Goal: Transaction & Acquisition: Purchase product/service

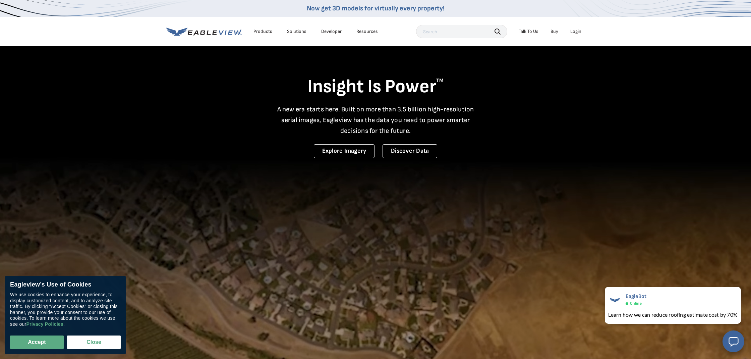
click at [577, 32] on div "Login" at bounding box center [575, 31] width 11 height 6
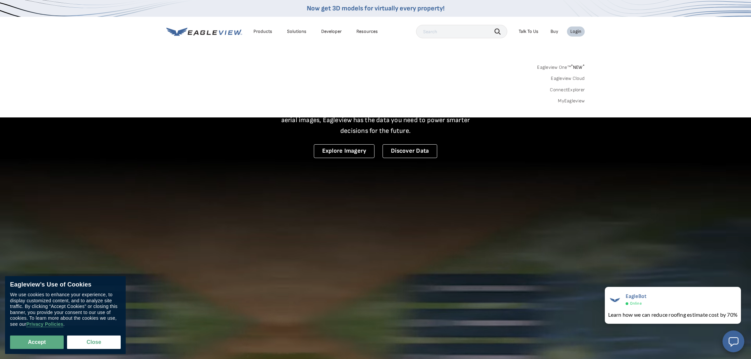
click at [570, 101] on link "MyEagleview" at bounding box center [571, 101] width 27 height 6
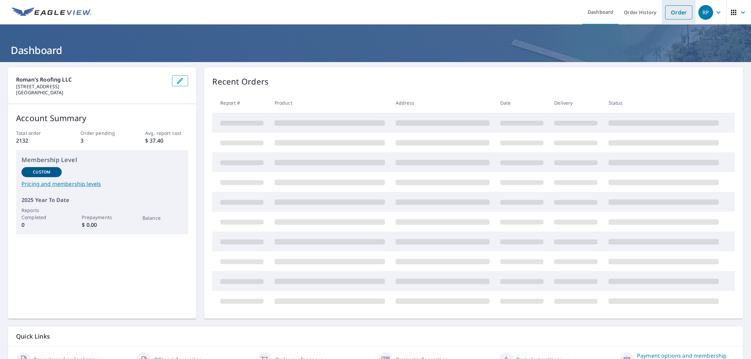
click at [685, 14] on link "Order" at bounding box center [678, 12] width 27 height 14
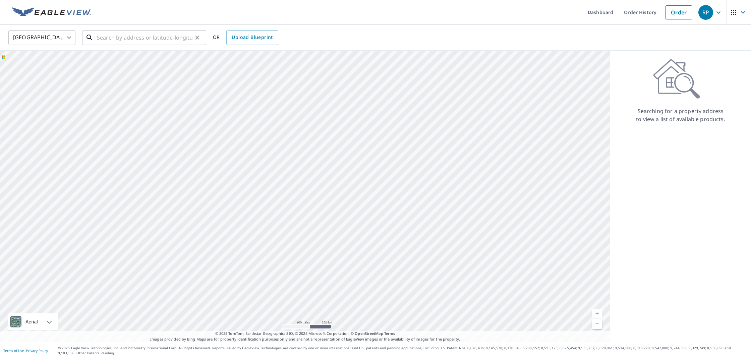
click at [125, 35] on input "text" at bounding box center [145, 37] width 96 height 19
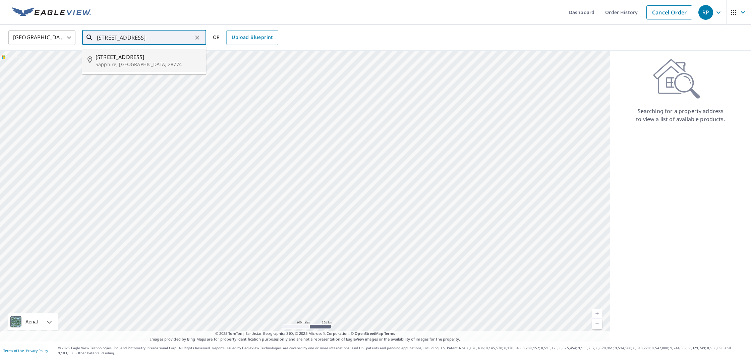
click at [111, 59] on span "370 Blackberry Trl" at bounding box center [148, 57] width 105 height 8
type input "370 Blackberry Trl Sapphire, NC 28774"
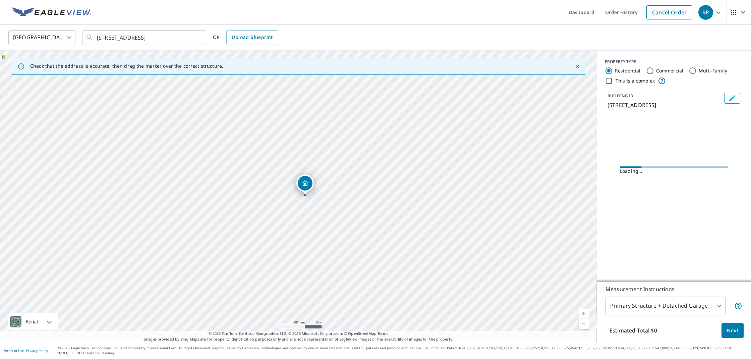
click at [585, 314] on link "Current Level 17, Zoom In" at bounding box center [584, 313] width 10 height 10
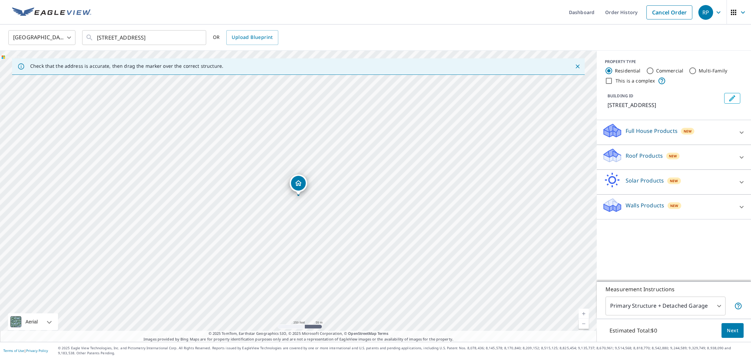
click at [585, 314] on link "Current Level 17, Zoom In" at bounding box center [584, 313] width 10 height 10
click at [585, 314] on link "Current Level 17.70525673443887, Zoom In" at bounding box center [584, 313] width 10 height 10
click at [585, 314] on link "Current Level 19, Zoom In Disabled" at bounding box center [584, 313] width 10 height 10
click at [588, 323] on link "Current Level 20, Zoom Out" at bounding box center [584, 323] width 10 height 10
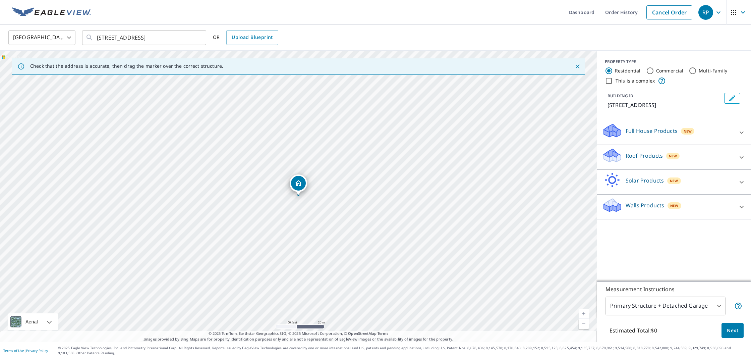
click at [588, 323] on link "Current Level 19, Zoom Out" at bounding box center [584, 323] width 10 height 10
click at [586, 313] on link "Current Level 18, Zoom In" at bounding box center [584, 313] width 10 height 10
click at [585, 325] on link "Current Level 20, Zoom Out" at bounding box center [584, 323] width 10 height 10
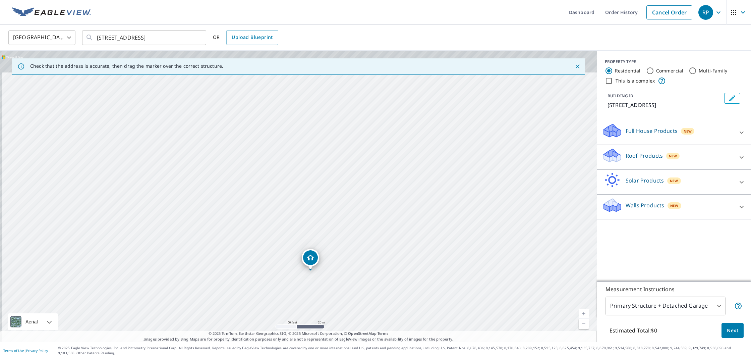
drag, startPoint x: 388, startPoint y: 167, endPoint x: 396, endPoint y: 252, distance: 84.9
click at [397, 252] on div "370 Blackberry Trl Sapphire, NC 28774" at bounding box center [298, 196] width 597 height 291
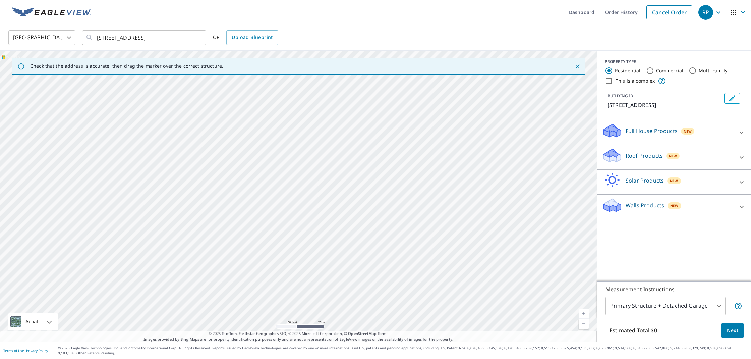
drag, startPoint x: 376, startPoint y: 191, endPoint x: 357, endPoint y: 276, distance: 86.8
click at [357, 276] on div "370 Blackberry Trl Sapphire, NC 28774" at bounding box center [298, 196] width 597 height 291
click at [586, 313] on link "Current Level 19, Zoom In" at bounding box center [584, 313] width 10 height 10
click at [586, 313] on link "Current Level 19, Zoom In Disabled" at bounding box center [584, 313] width 10 height 10
drag, startPoint x: 462, startPoint y: 273, endPoint x: 358, endPoint y: 178, distance: 140.5
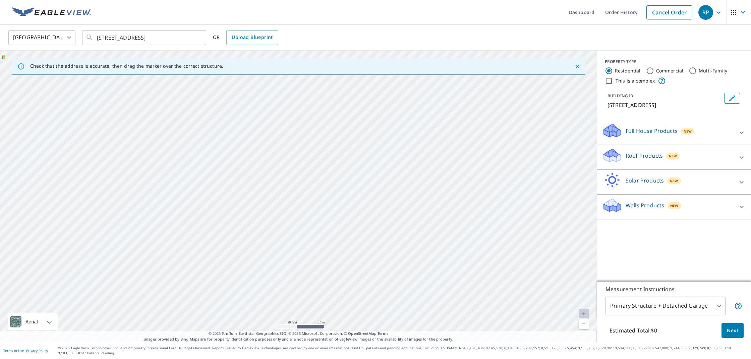
click at [359, 179] on div "370 Blackberry Trl Sapphire, NC 28774" at bounding box center [298, 196] width 597 height 291
drag, startPoint x: 419, startPoint y: 252, endPoint x: 413, endPoint y: 124, distance: 128.2
click at [413, 124] on div "370 Blackberry Trl Sapphire, NC 28774" at bounding box center [298, 196] width 597 height 291
drag, startPoint x: 423, startPoint y: 219, endPoint x: 467, endPoint y: 52, distance: 172.9
click at [467, 52] on div "370 Blackberry Trl Sapphire, NC 28774" at bounding box center [298, 196] width 597 height 291
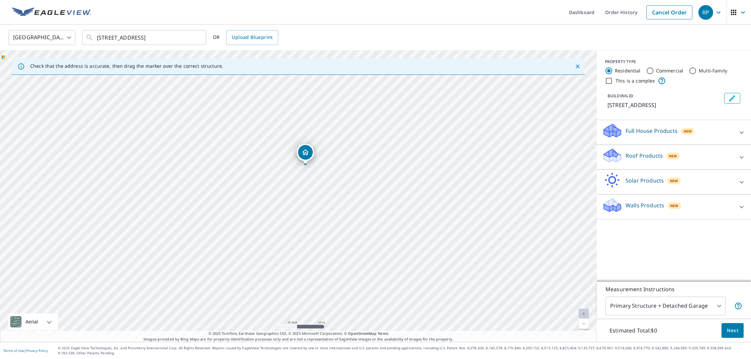
drag, startPoint x: 237, startPoint y: 137, endPoint x: 329, endPoint y: 159, distance: 94.7
click at [329, 158] on div "370 Blackberry Trl Sapphire, NC 28774" at bounding box center [298, 196] width 597 height 291
drag, startPoint x: 308, startPoint y: 169, endPoint x: 334, endPoint y: 220, distance: 57.9
click at [334, 220] on div "370 Blackberry Trl Sapphire, NC 28774" at bounding box center [298, 196] width 597 height 291
drag, startPoint x: 480, startPoint y: 192, endPoint x: 511, endPoint y: 170, distance: 38.2
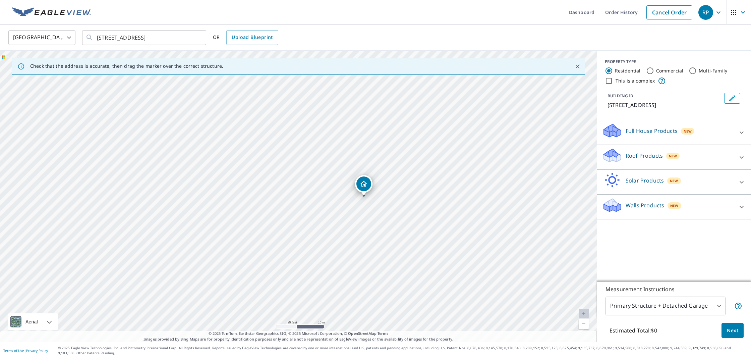
click at [511, 170] on div "370 Blackberry Trl Sapphire, NC 28774" at bounding box center [298, 196] width 597 height 291
drag, startPoint x: 368, startPoint y: 233, endPoint x: 343, endPoint y: 244, distance: 27.5
click at [343, 244] on div "370 Blackberry Trl Sapphire, NC 28774" at bounding box center [298, 196] width 597 height 291
drag, startPoint x: 335, startPoint y: 277, endPoint x: 334, endPoint y: 218, distance: 58.3
click at [334, 218] on div "370 Blackberry Trl Sapphire, NC 28774" at bounding box center [298, 196] width 597 height 291
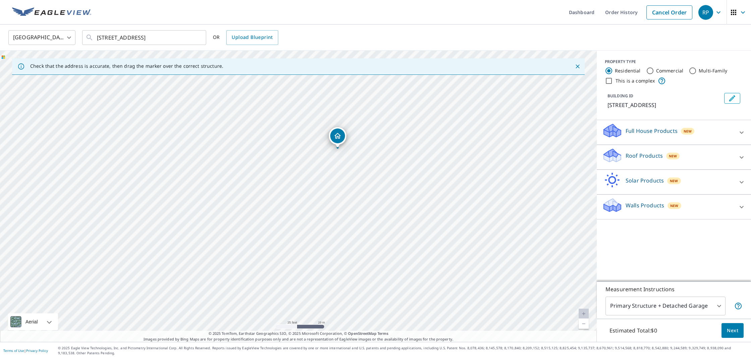
click at [649, 156] on p "Roof Products" at bounding box center [644, 156] width 37 height 8
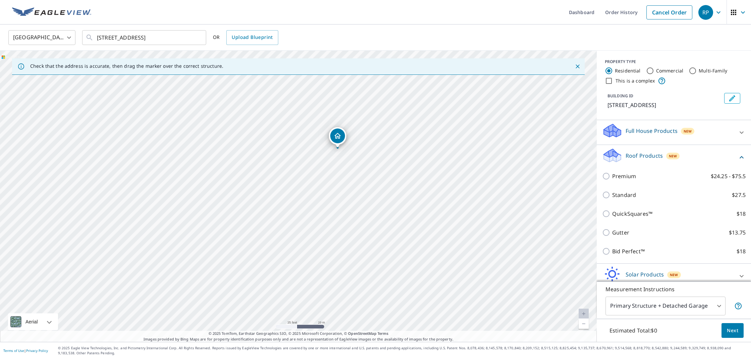
click at [623, 200] on div "Standard $27.5" at bounding box center [673, 194] width 143 height 19
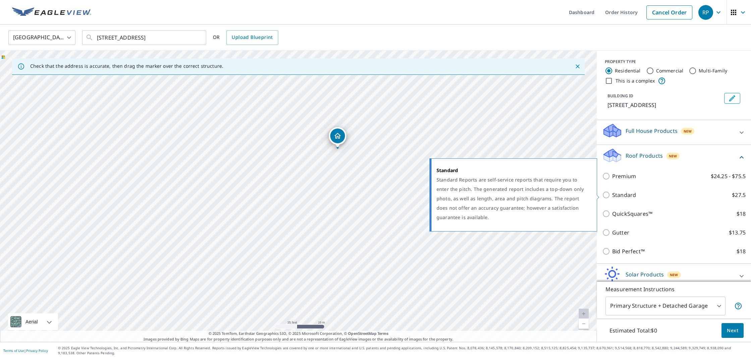
click at [625, 193] on p "Standard" at bounding box center [624, 195] width 24 height 8
click at [612, 193] on input "Standard $27.5" at bounding box center [607, 195] width 10 height 8
checkbox input "true"
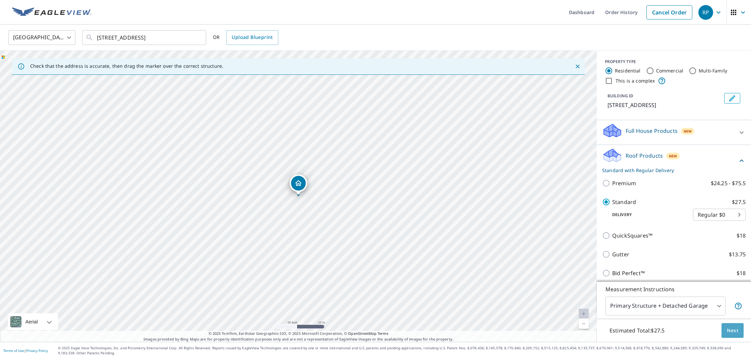
click at [737, 331] on span "Next" at bounding box center [732, 330] width 11 height 8
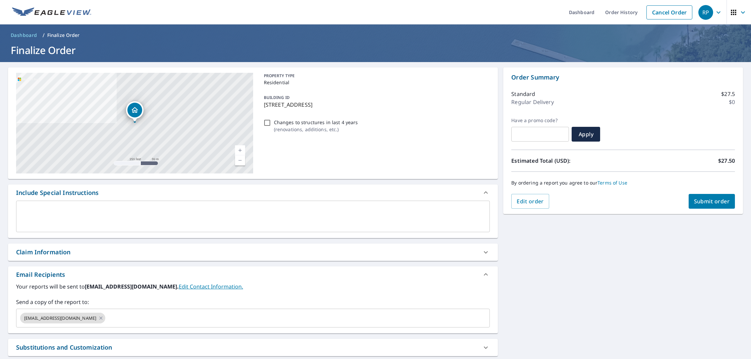
click at [270, 121] on input "Changes to structures in last 4 years ( renovations, additions, etc. )" at bounding box center [267, 123] width 8 height 8
checkbox input "true"
click at [139, 243] on div "Claim Information" at bounding box center [253, 251] width 490 height 17
checkbox input "true"
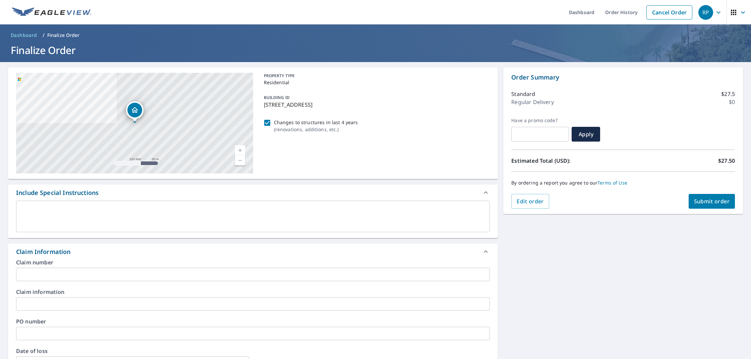
click at [134, 269] on input "text" at bounding box center [253, 274] width 474 height 13
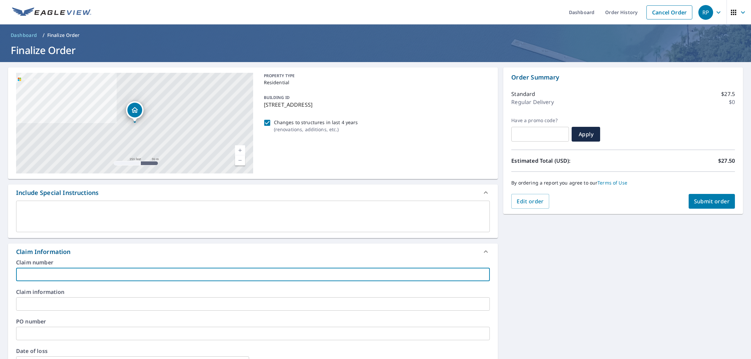
click at [95, 273] on input "text" at bounding box center [253, 274] width 474 height 13
paste input "David & Paula Nardon"
type input "David & Paula Nardon"
checkbox input "true"
click at [56, 273] on input "David & Paula Nardon" at bounding box center [253, 274] width 474 height 13
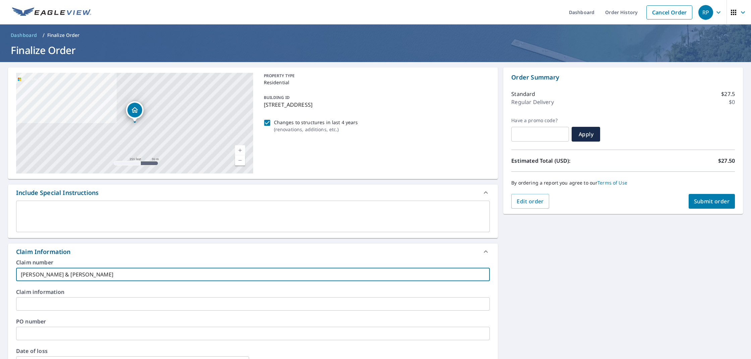
type input "David & Paul Nardon"
checkbox input "true"
type input "David & Pau Nardon"
checkbox input "true"
type input "David & Pa Nardon"
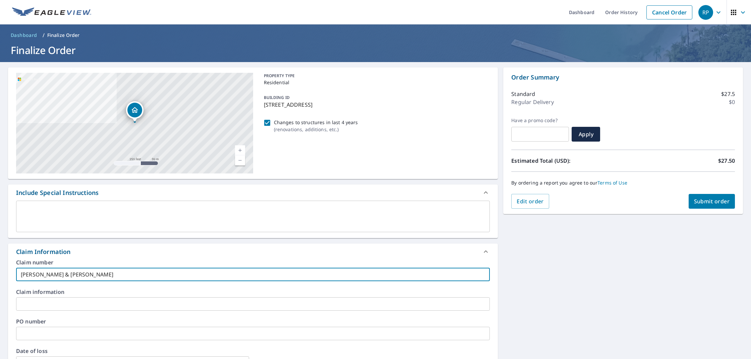
checkbox input "true"
type input "David & P Nardon"
checkbox input "true"
type input "David & Nardon"
checkbox input "true"
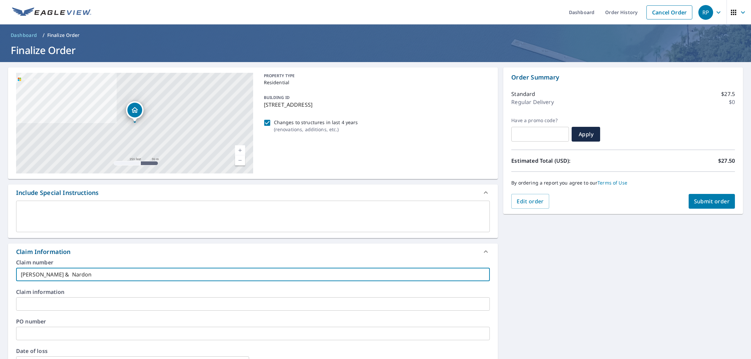
type input "David & Nardon"
checkbox input "true"
type input "David Nardon"
checkbox input "true"
type input "David Nardon"
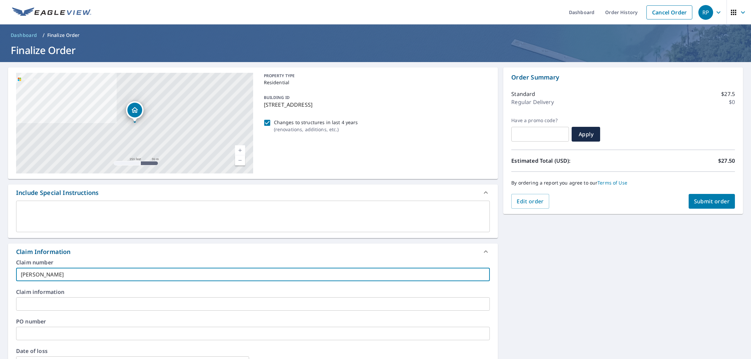
checkbox input "true"
type input "David Nardon"
click at [708, 202] on span "Submit order" at bounding box center [712, 200] width 36 height 7
checkbox input "true"
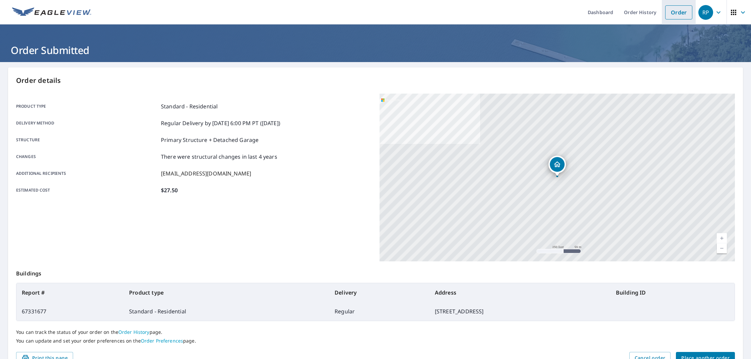
click at [678, 11] on link "Order" at bounding box center [678, 12] width 27 height 14
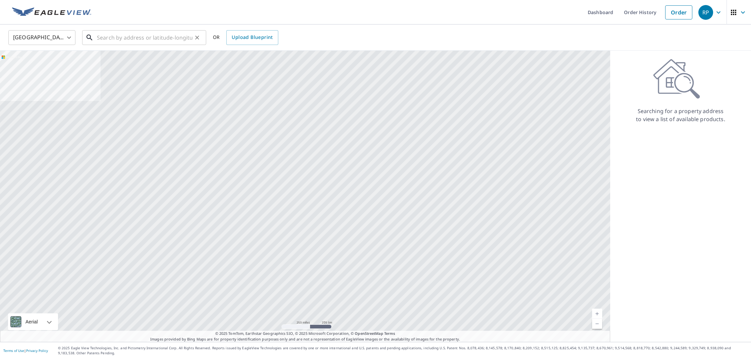
click at [158, 36] on input "text" at bounding box center [145, 37] width 96 height 19
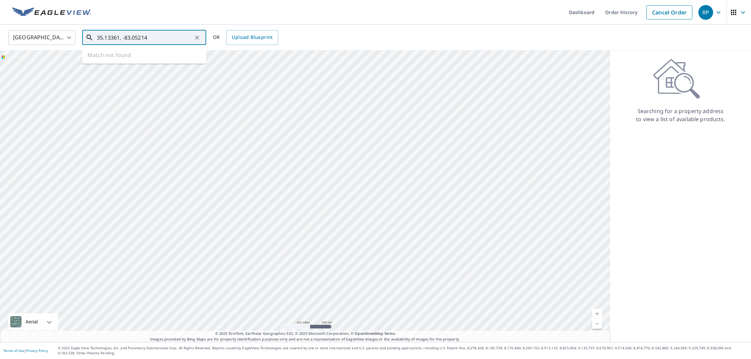
type input "35.13361, -83.05214"
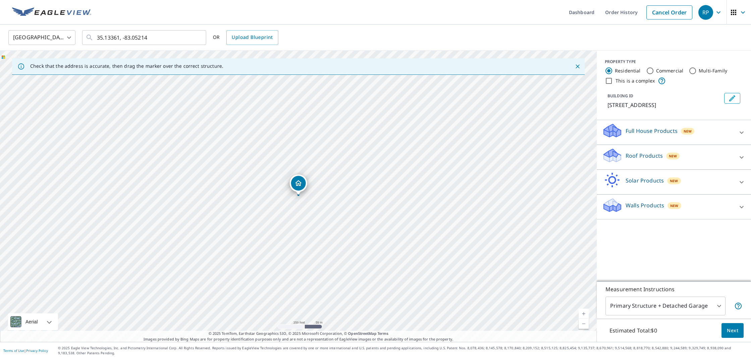
click at [584, 313] on link "Current Level 17, Zoom In" at bounding box center [584, 313] width 10 height 10
click at [584, 313] on link "Current Level 18, Zoom In" at bounding box center [584, 313] width 10 height 10
click at [690, 159] on div "Roof Products New" at bounding box center [667, 156] width 131 height 19
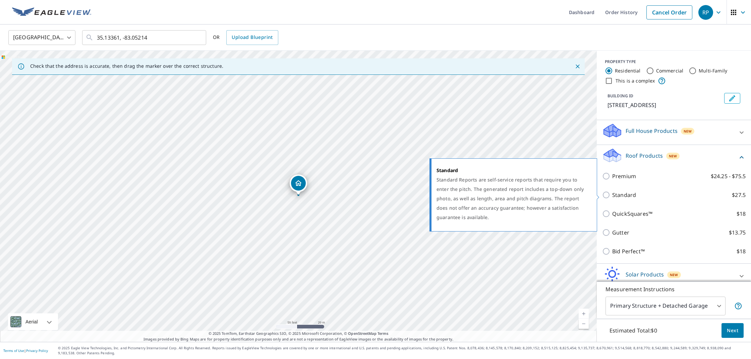
click at [618, 196] on p "Standard" at bounding box center [624, 195] width 24 height 8
click at [612, 196] on input "Standard $27.5" at bounding box center [607, 195] width 10 height 8
checkbox input "true"
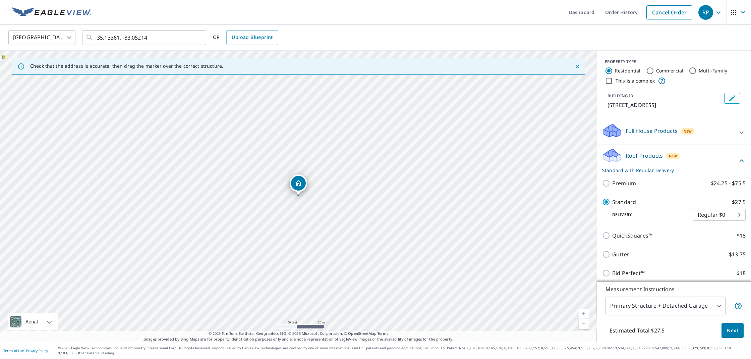
click at [733, 335] on button "Next" at bounding box center [732, 330] width 22 height 15
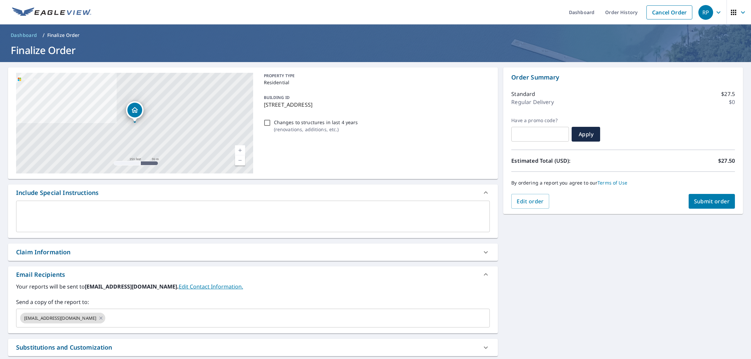
click at [268, 122] on input "Changes to structures in last 4 years ( renovations, additions, etc. )" at bounding box center [267, 123] width 8 height 8
checkbox input "true"
click at [143, 256] on div "Claim Information" at bounding box center [247, 251] width 462 height 9
checkbox input "true"
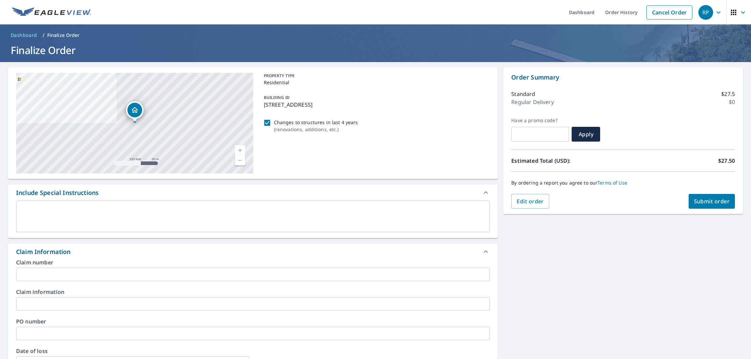
click at [140, 275] on input "text" at bounding box center [253, 274] width 474 height 13
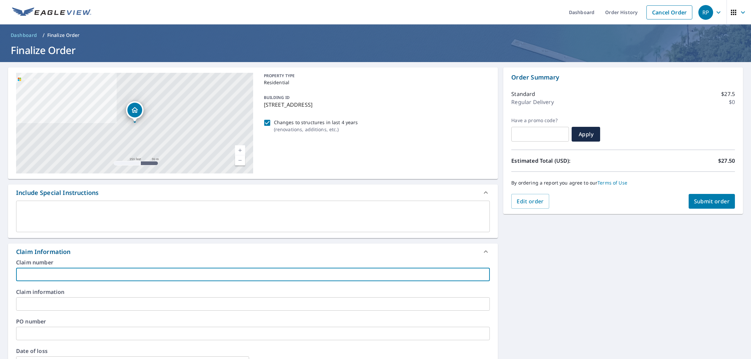
click at [103, 269] on input "text" at bounding box center [253, 274] width 474 height 13
paste input "Lon Luloff"
type input "Lon Luloff"
checkbox input "true"
type input "Lon Luloff"
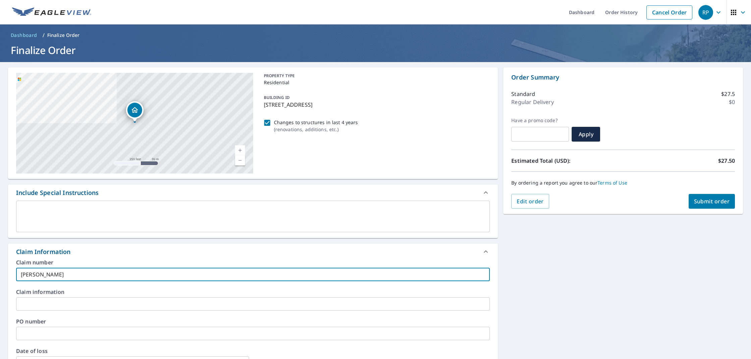
click at [706, 205] on button "Submit order" at bounding box center [712, 201] width 47 height 15
checkbox input "true"
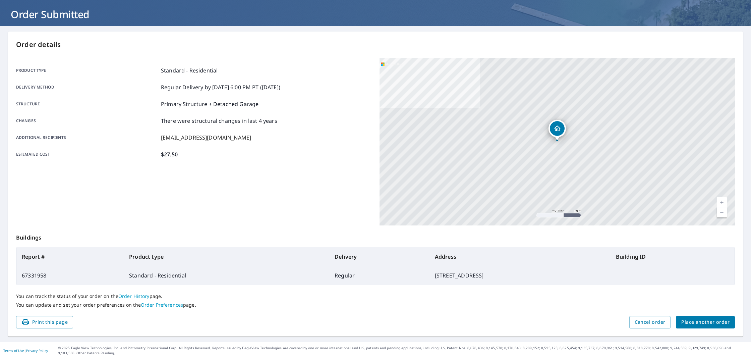
scroll to position [36, 0]
click at [692, 319] on span "Place another order" at bounding box center [705, 322] width 48 height 8
